Goal: Book appointment/travel/reservation

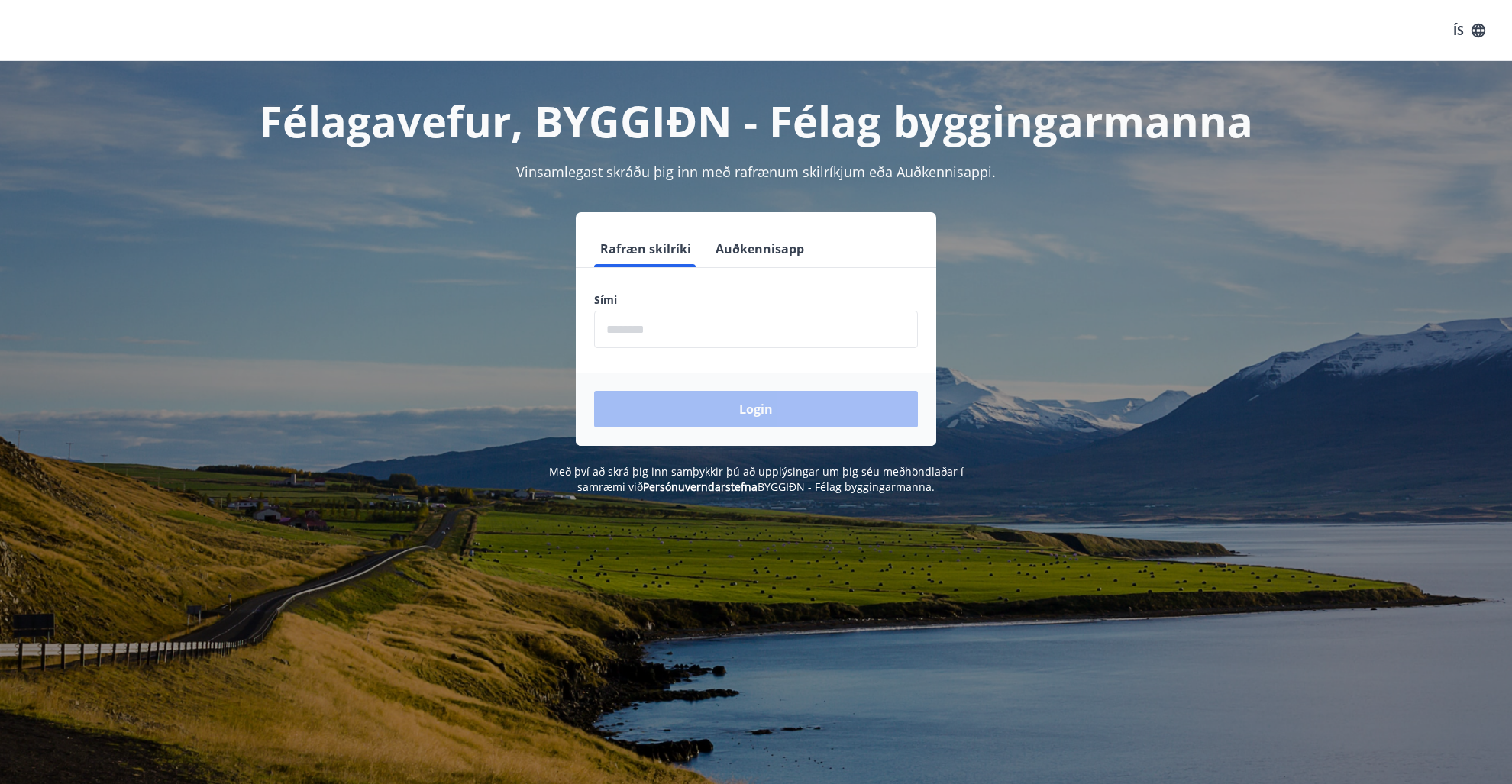
click at [630, 327] on input "phone" at bounding box center [756, 329] width 324 height 37
click at [630, 328] on input "phone" at bounding box center [756, 329] width 324 height 37
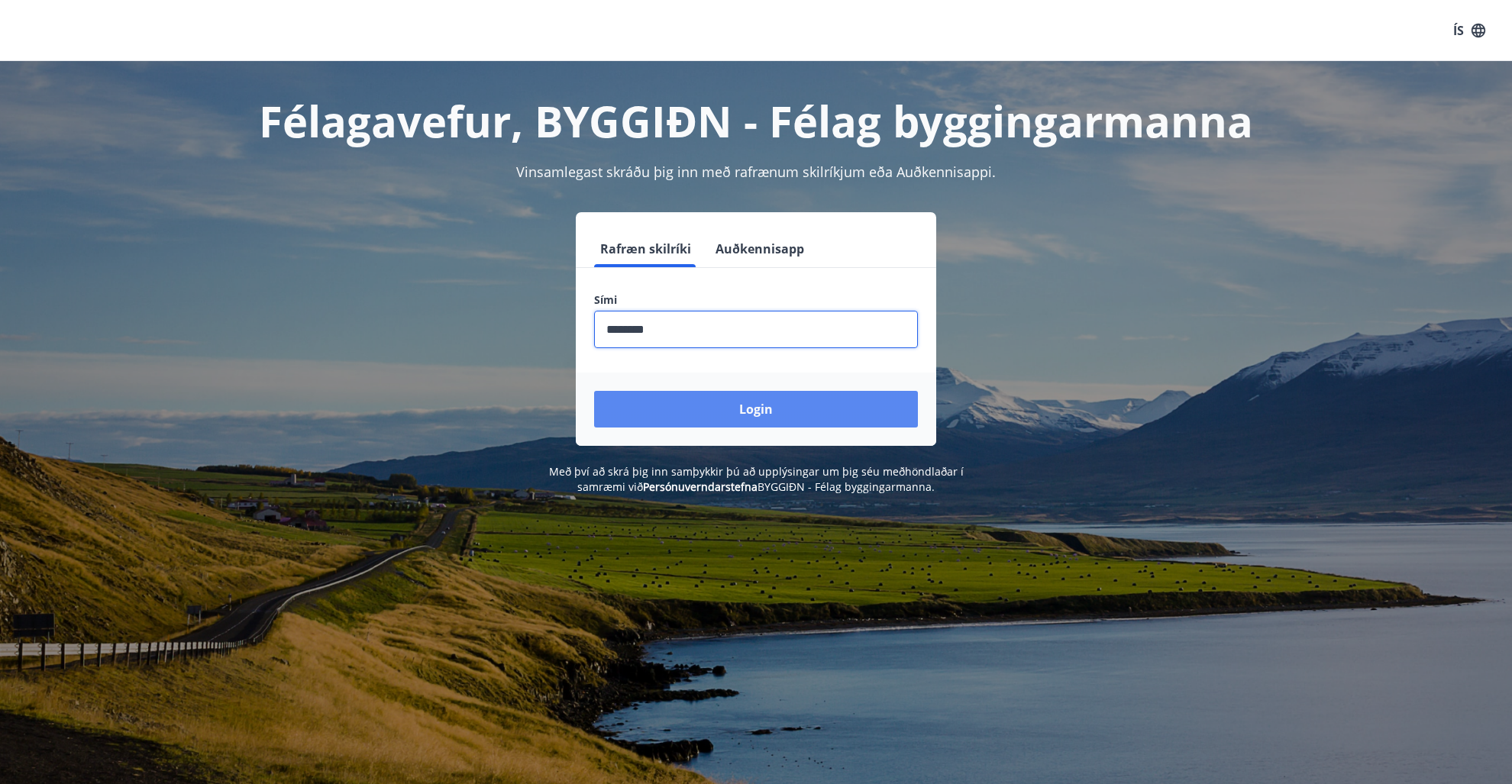
type input "********"
click at [731, 411] on button "Login" at bounding box center [756, 409] width 324 height 36
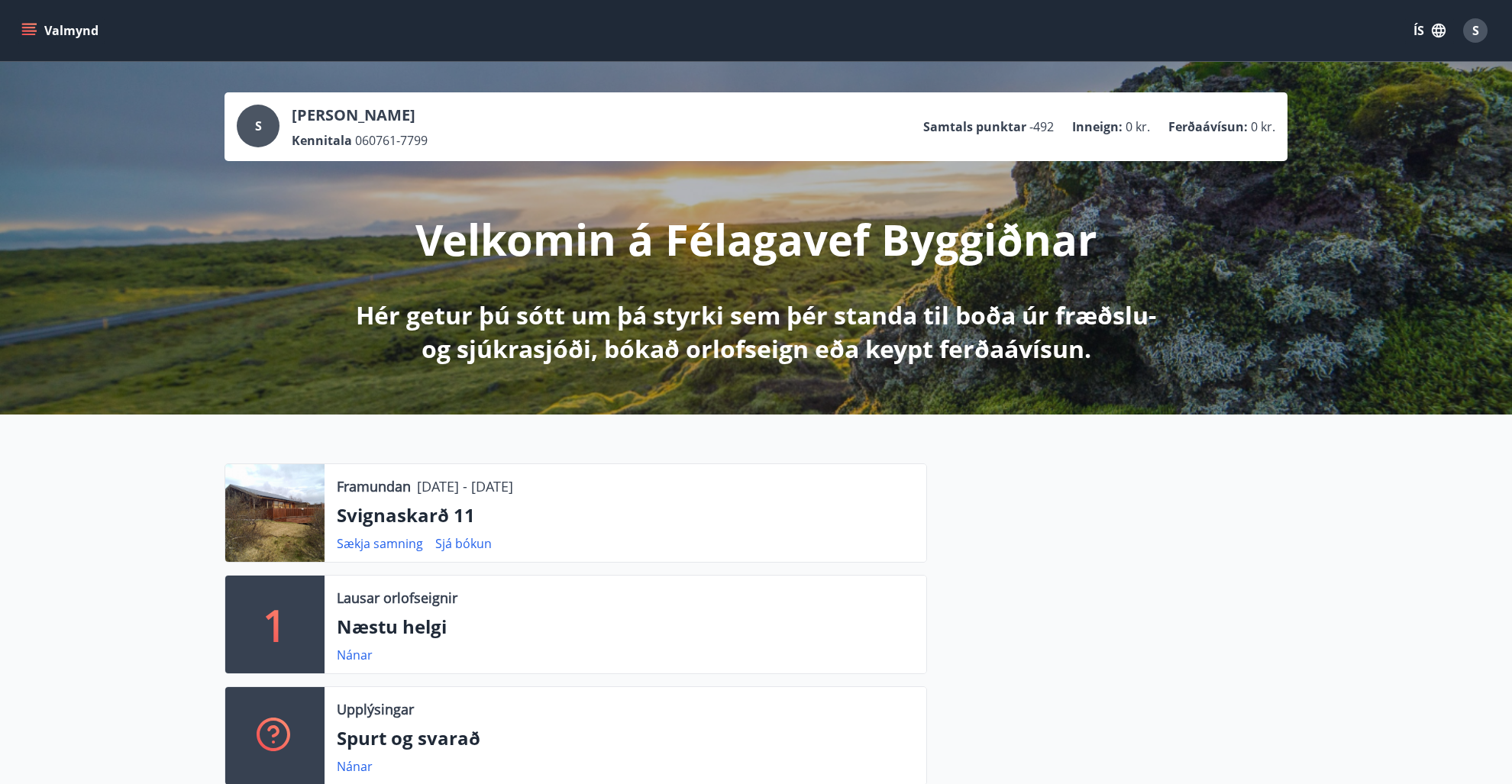
click at [35, 31] on icon "menu" at bounding box center [30, 31] width 17 height 2
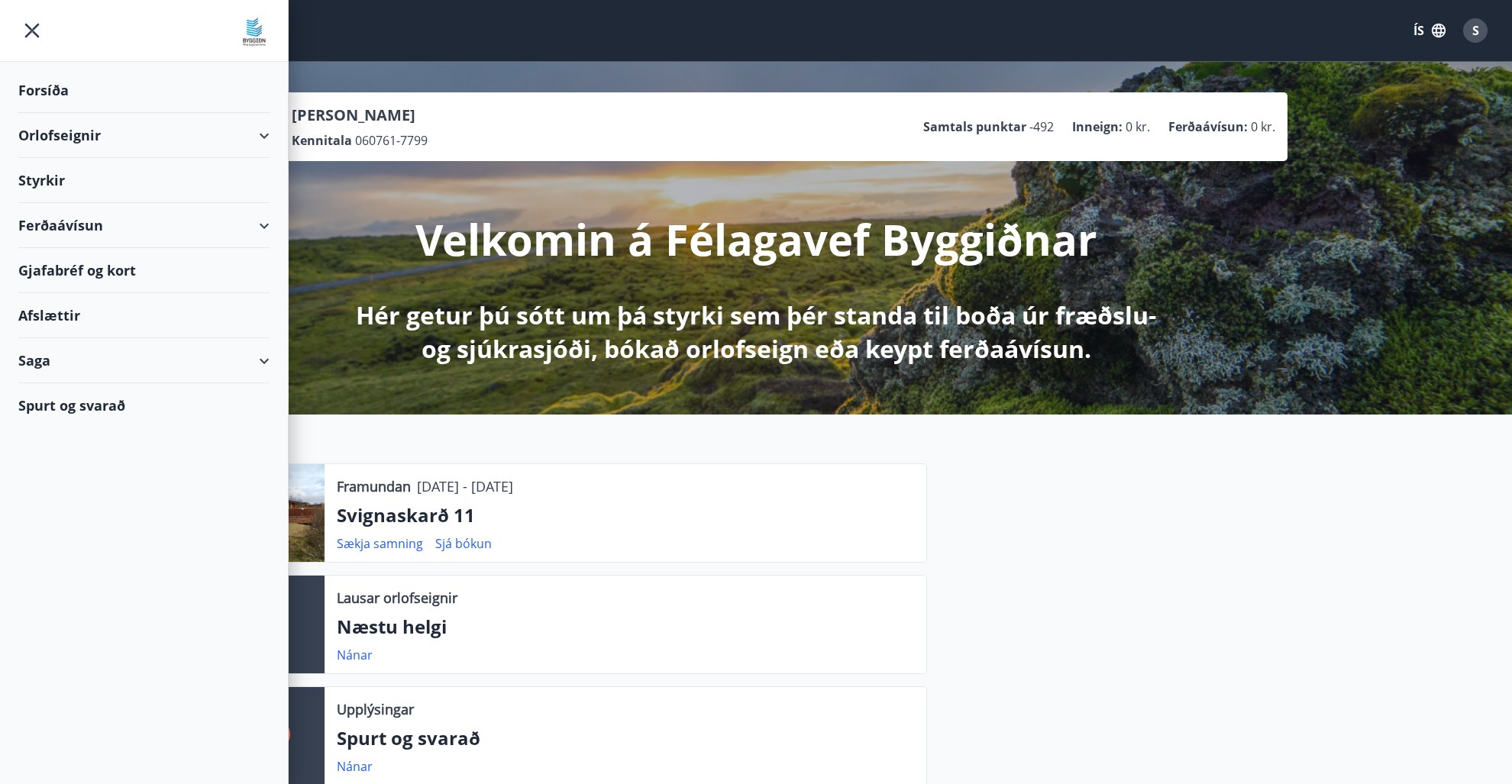
click at [38, 137] on div "Orlofseignir" at bounding box center [144, 136] width 251 height 45
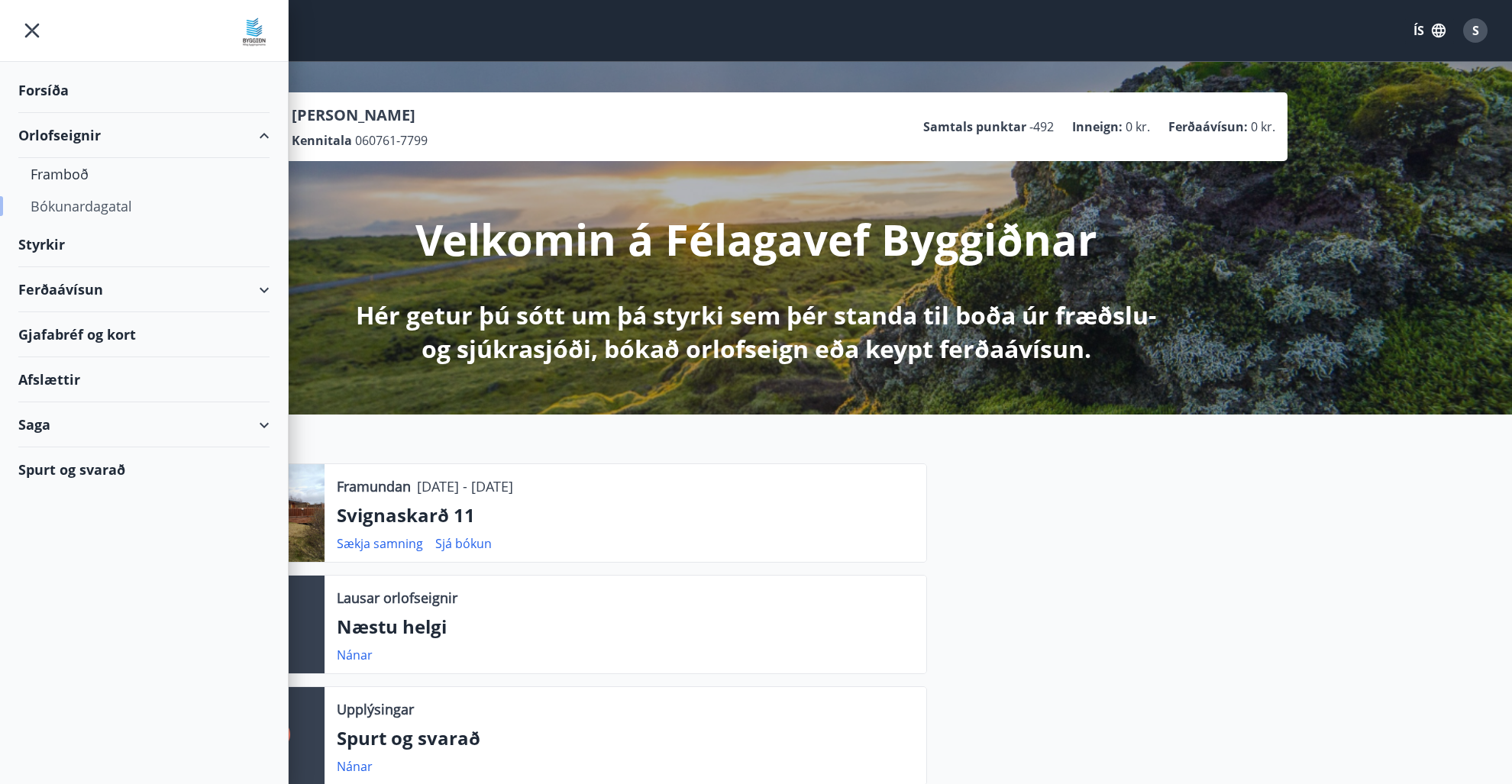
click at [44, 205] on div "Bókunardagatal" at bounding box center [144, 206] width 227 height 32
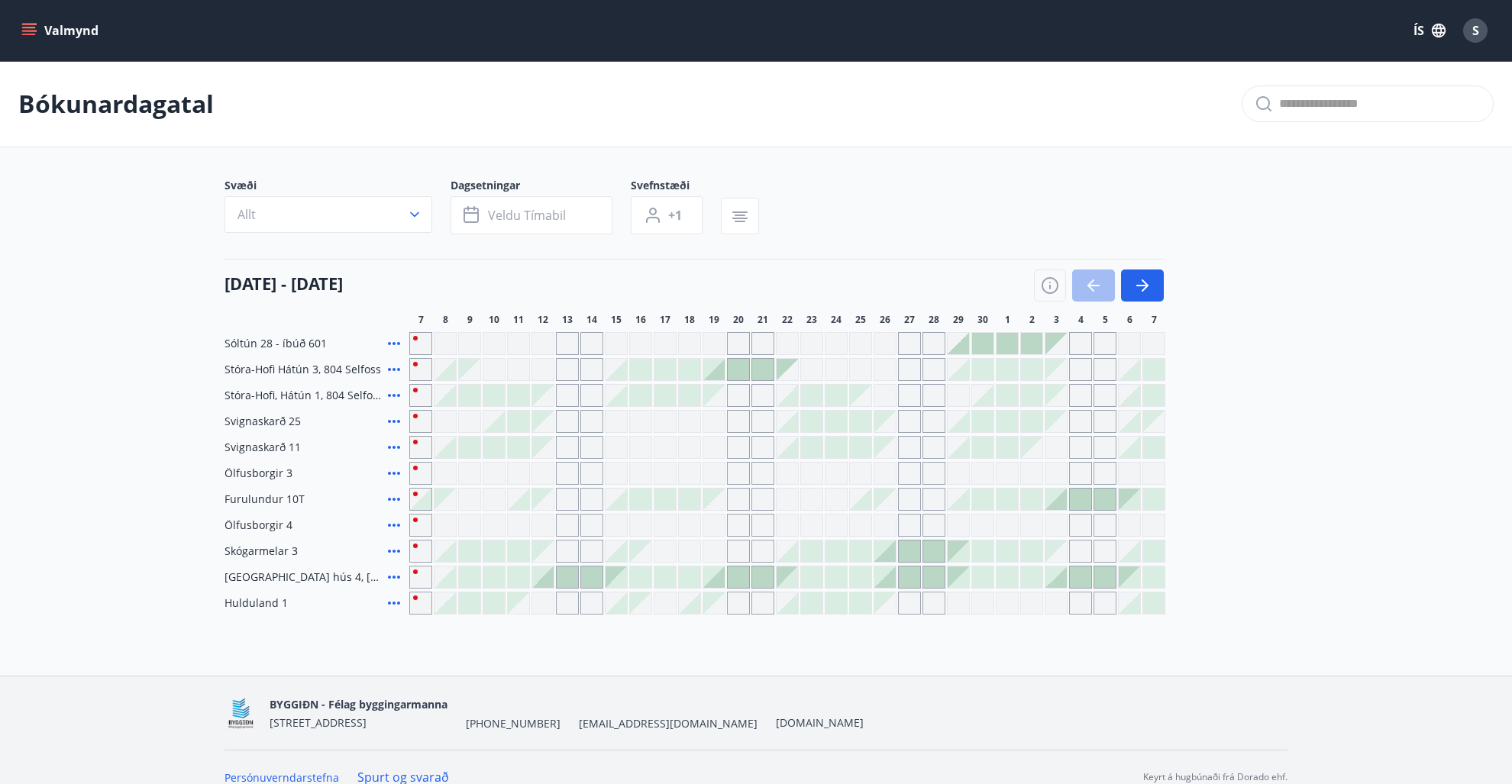
click at [847, 346] on div "Gráir dagar eru ekki bókanlegir" at bounding box center [836, 344] width 23 height 23
click at [846, 338] on div "Gráir dagar eru ekki bókanlegir" at bounding box center [836, 344] width 23 height 23
click at [1353, 512] on main "Bókunardagatal Svæði Allt Dagsetningar Veldu tímabil Svefnstæði +1 [DATE] - [DA…" at bounding box center [756, 338] width 1512 height 554
click at [1483, 39] on div "S" at bounding box center [1476, 31] width 24 height 24
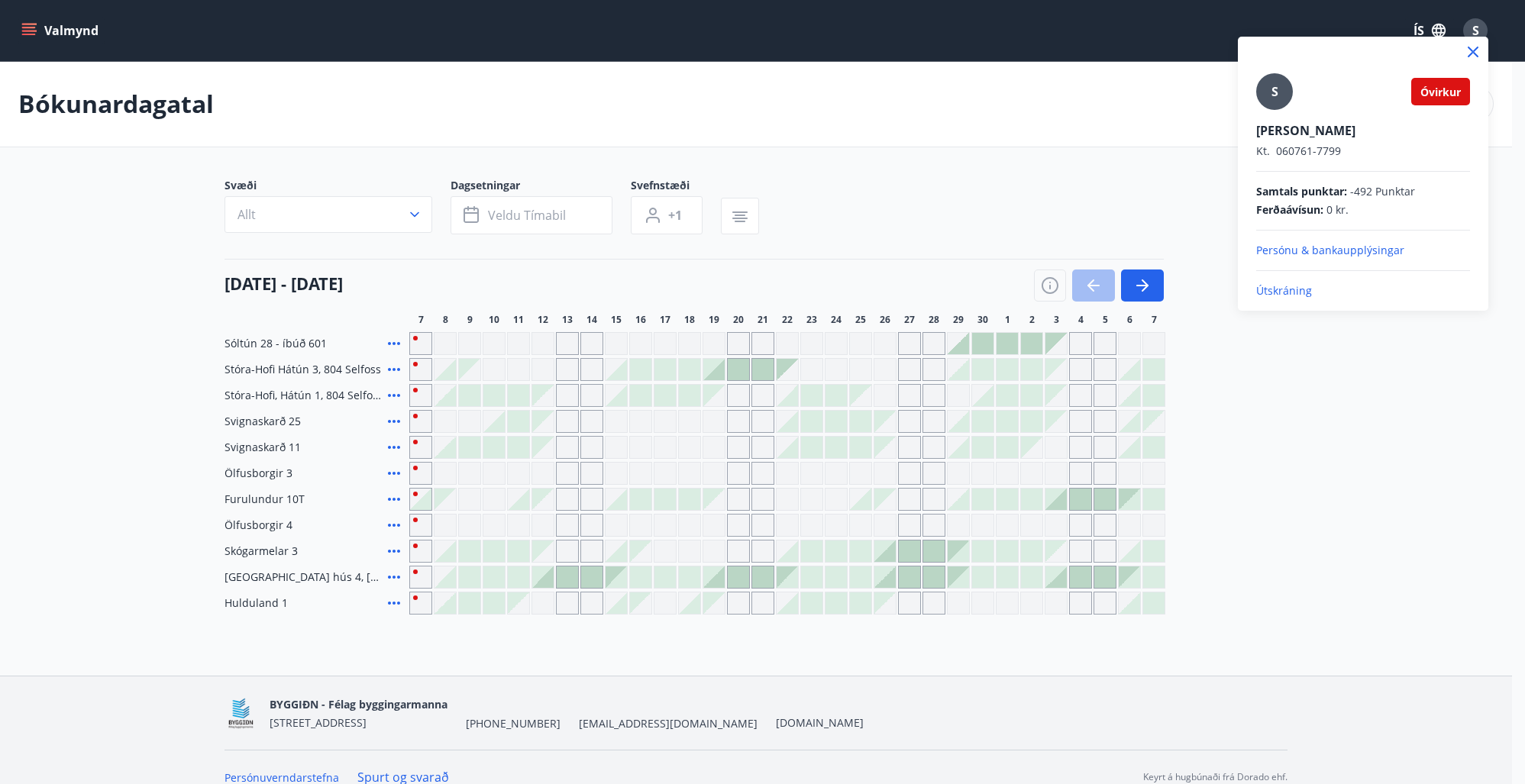
click at [1289, 295] on p "Útskráning" at bounding box center [1363, 290] width 213 height 15
